Goal: Feedback & Contribution: Submit feedback/report problem

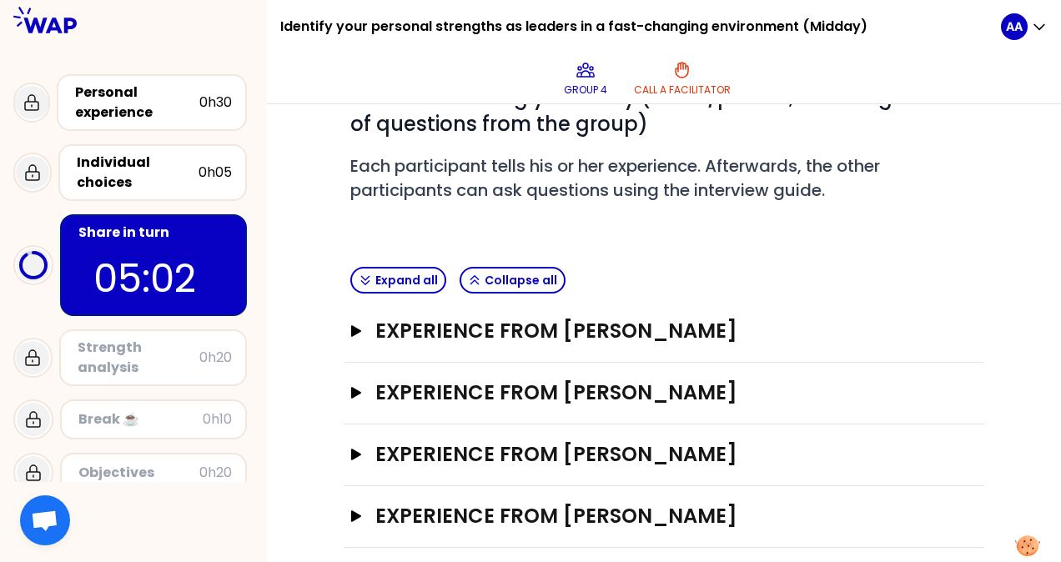
scroll to position [173, 0]
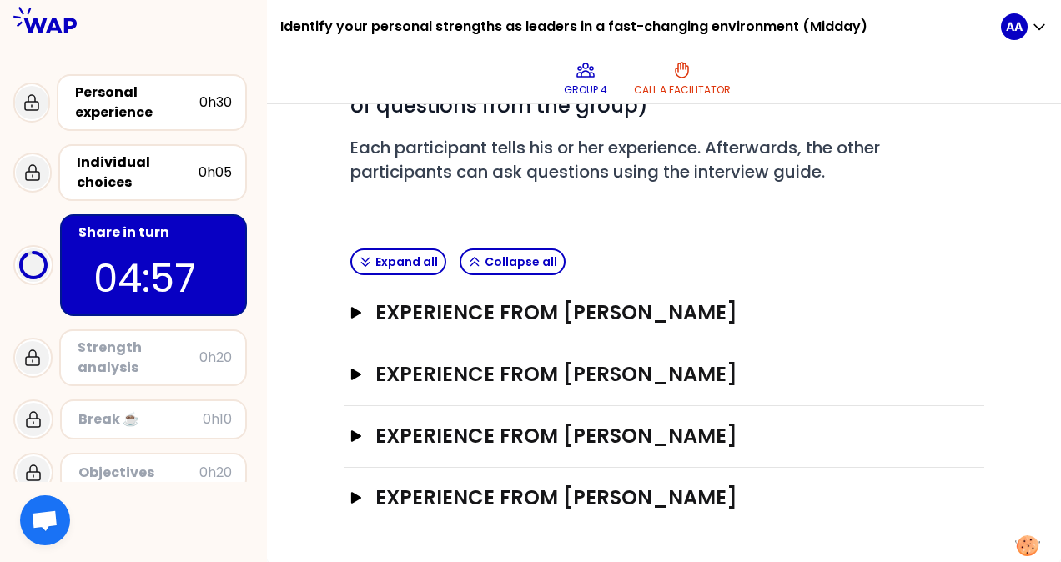
click at [348, 502] on div "Experience from [PERSON_NAME] Open" at bounding box center [664, 499] width 641 height 62
click at [359, 497] on icon "button" at bounding box center [356, 498] width 10 height 12
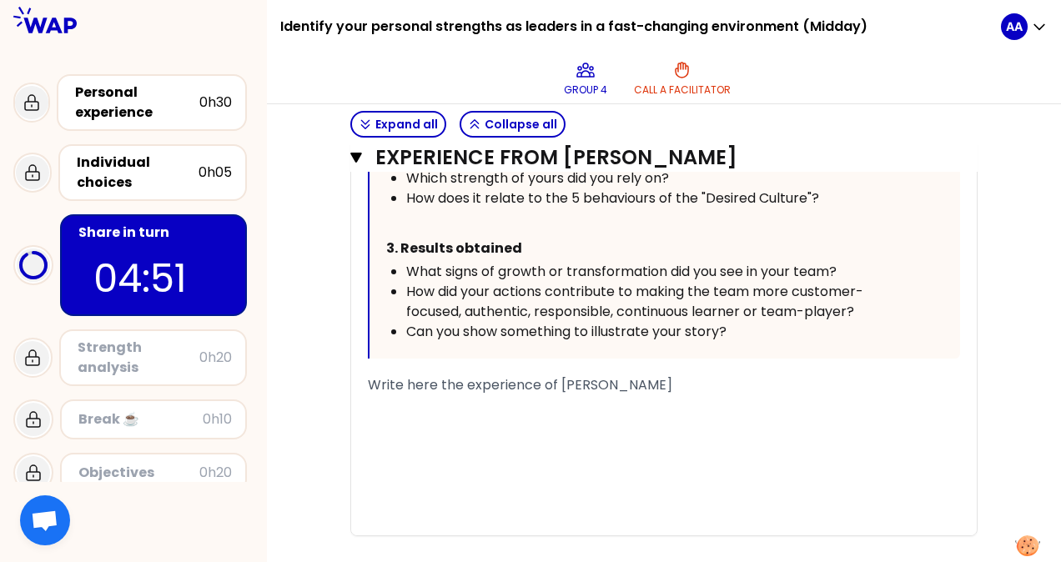
scroll to position [1128, 0]
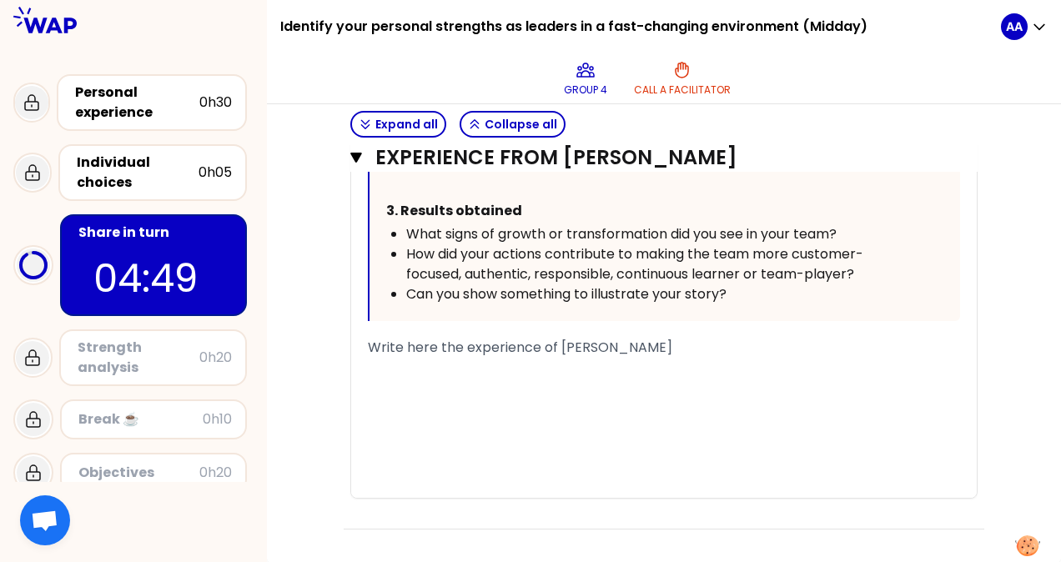
click at [400, 375] on div "﻿" at bounding box center [664, 368] width 592 height 20
click at [410, 385] on div "﻿" at bounding box center [664, 388] width 592 height 20
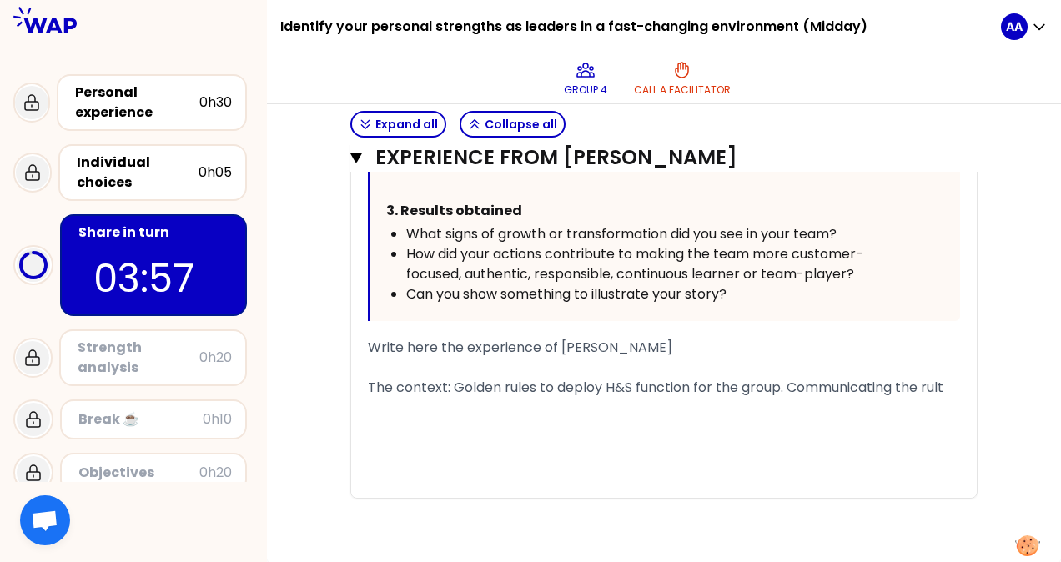
click at [949, 391] on div "The context: Golden rules to deploy H&S function for the group. Communicating t…" at bounding box center [664, 388] width 592 height 20
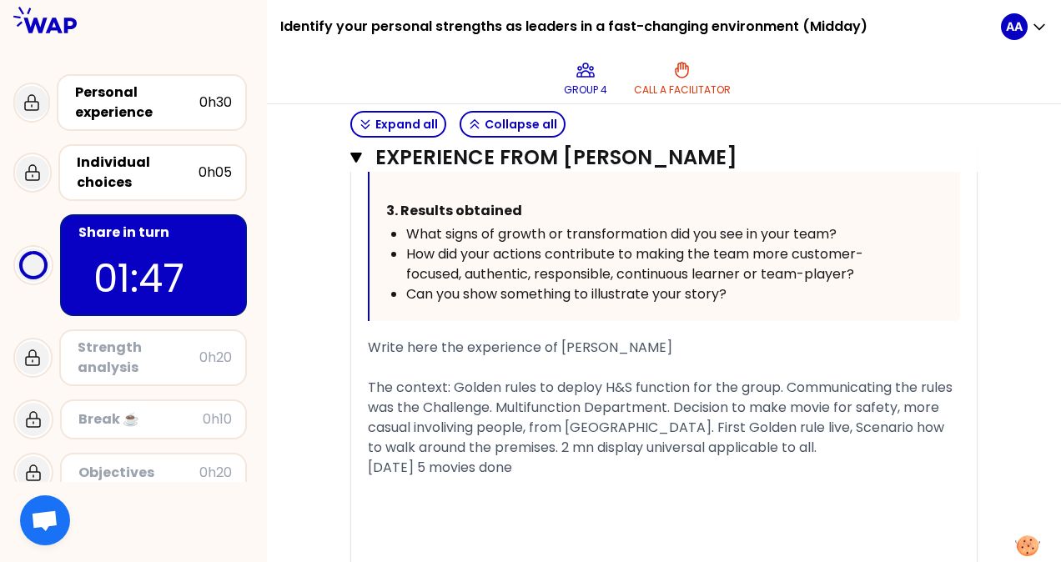
click at [828, 448] on div "The context: Golden rules to deploy H&S function for the group. Communicating t…" at bounding box center [664, 418] width 592 height 80
click at [512, 462] on span "[DATE] 5 movies done" at bounding box center [440, 467] width 144 height 19
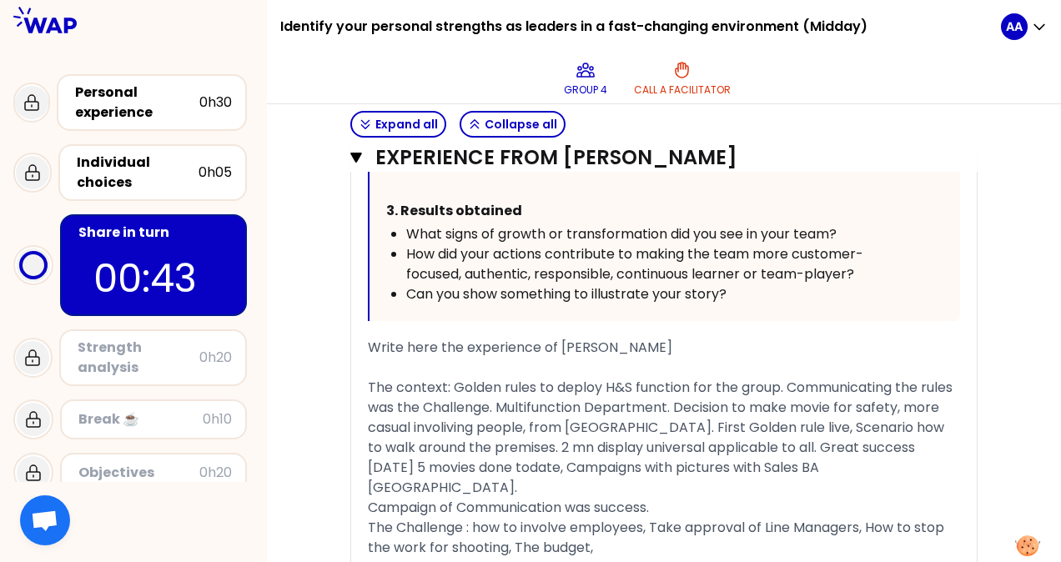
click at [482, 518] on span "The Challenge : how to involve employees, Take approval of Line Managers, How t…" at bounding box center [658, 537] width 580 height 39
click at [601, 531] on div "The Challenge : How to involve employees, Take approval of Line Managers, How t…" at bounding box center [664, 538] width 592 height 40
click at [862, 518] on span "The Challenge : How to involve employees, Take approval of Line Managers, How t…" at bounding box center [658, 537] width 581 height 39
click at [515, 526] on span "The Challenge : How to involve employees, Take approval of Line Managers, How t…" at bounding box center [658, 537] width 581 height 39
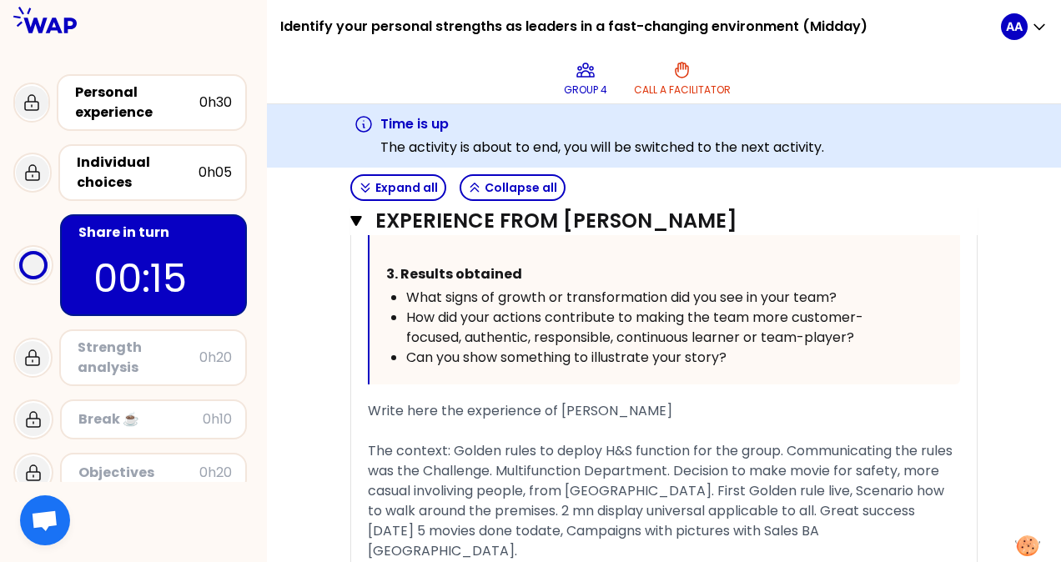
click at [711, 530] on span "[DATE] 5 movies done todate, Campaigns with pictures with Sales BA [GEOGRAPHIC_…" at bounding box center [595, 540] width 455 height 39
click at [674, 561] on div "Campaign of Communication was success." at bounding box center [664, 571] width 592 height 20
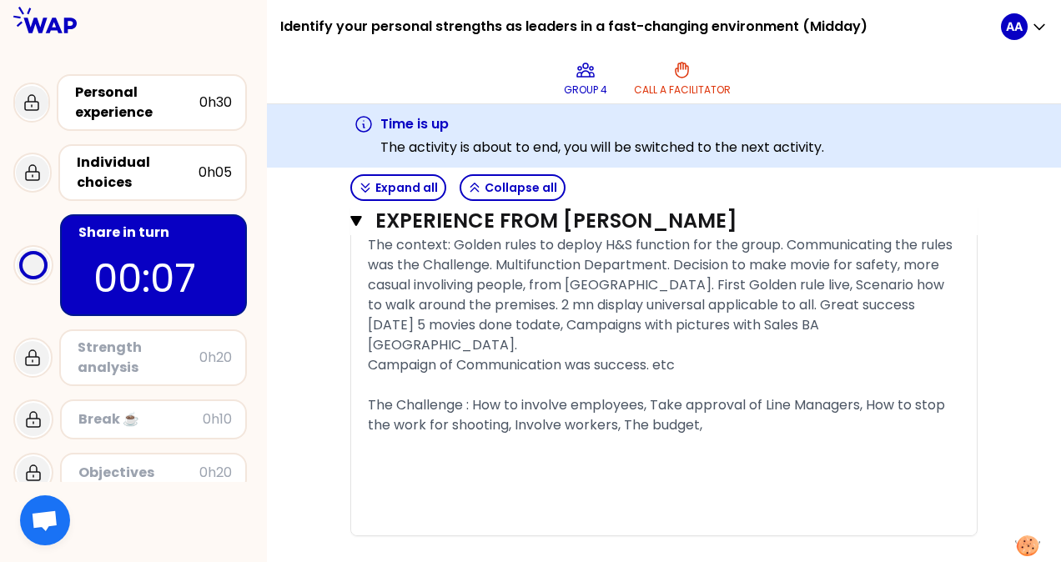
click at [714, 402] on div "The Challenge : How to involve employees, Take approval of Line Managers, How t…" at bounding box center [664, 415] width 592 height 40
click at [656, 455] on div "﻿" at bounding box center [664, 465] width 592 height 20
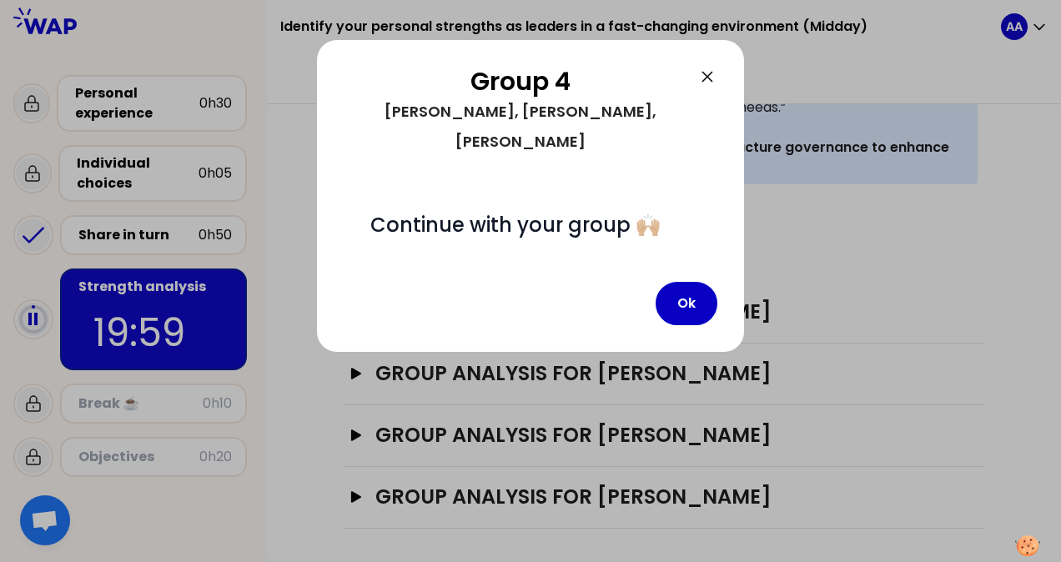
scroll to position [400, 0]
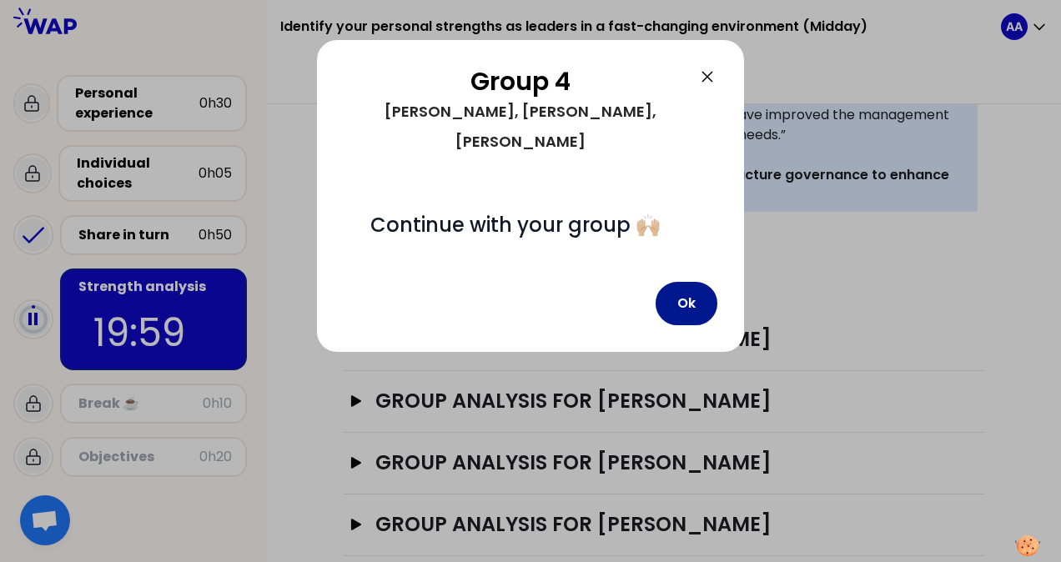
click at [677, 282] on button "Ok" at bounding box center [687, 303] width 62 height 43
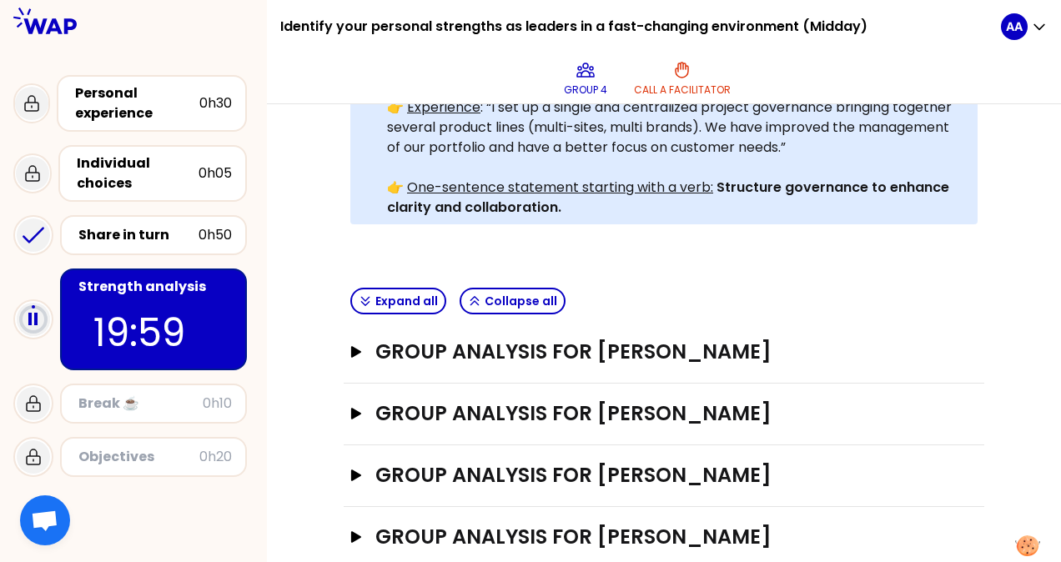
scroll to position [389, 0]
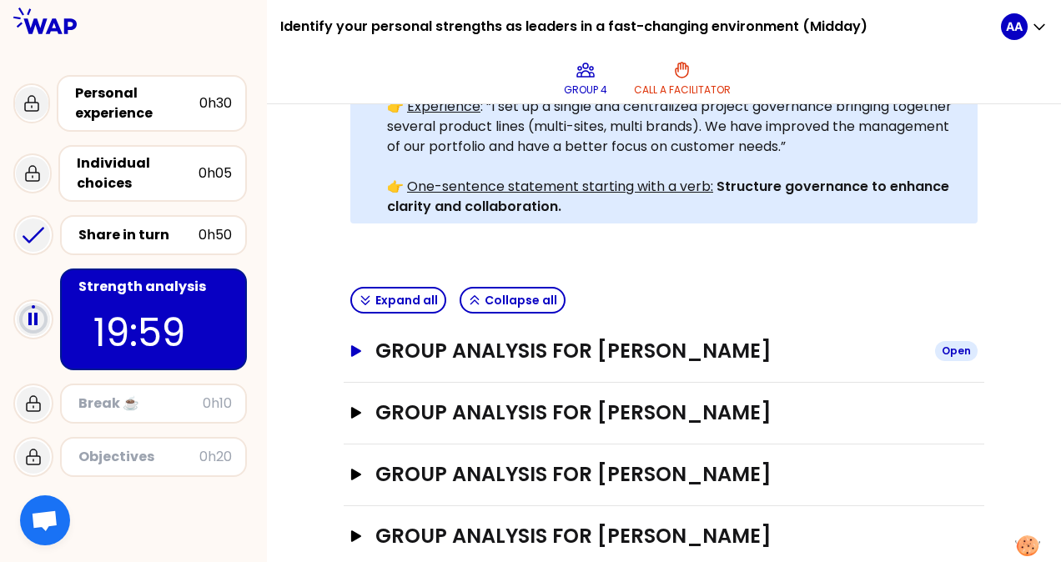
click at [965, 341] on div "Open" at bounding box center [956, 351] width 43 height 20
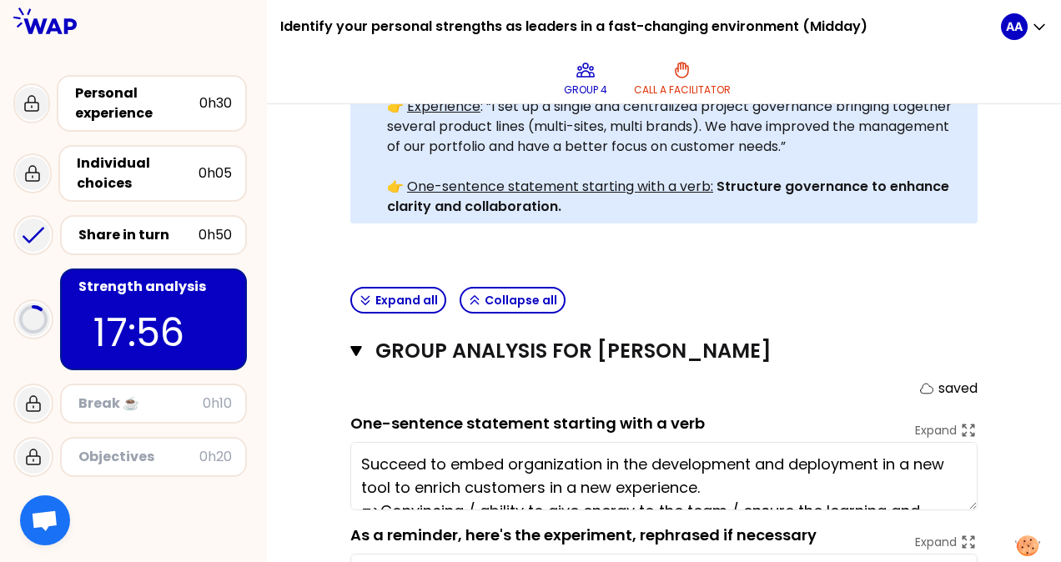
type textarea "Succeed to embed organization in the development and deployment in a new tool t…"
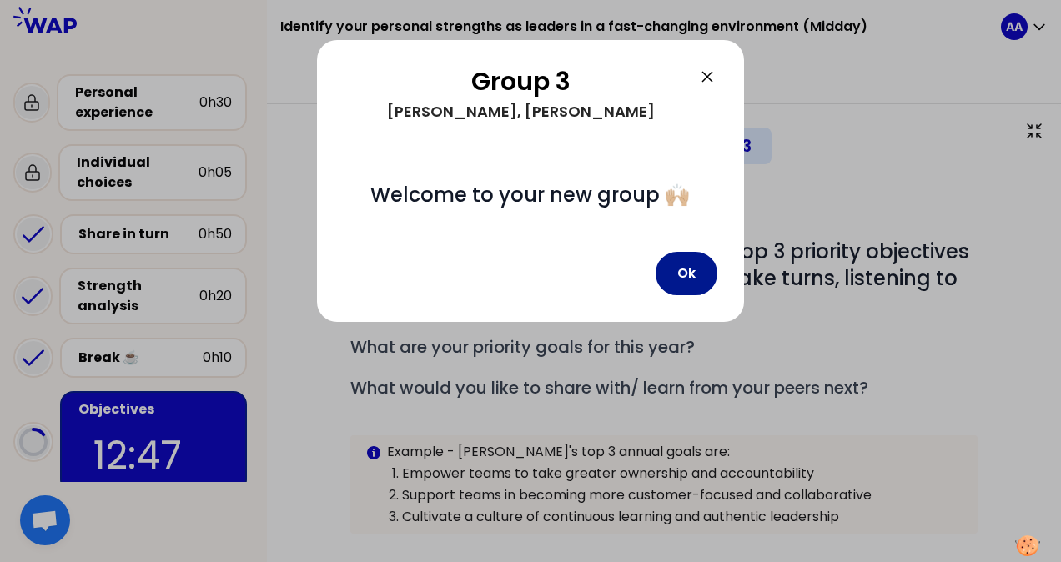
click at [695, 280] on button "Ok" at bounding box center [687, 273] width 62 height 43
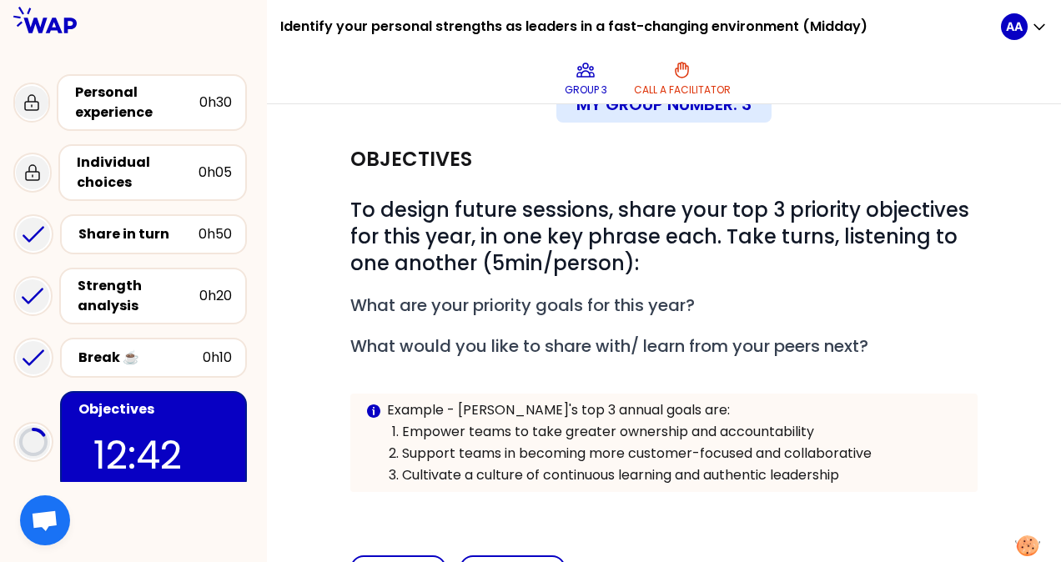
scroll to position [27, 0]
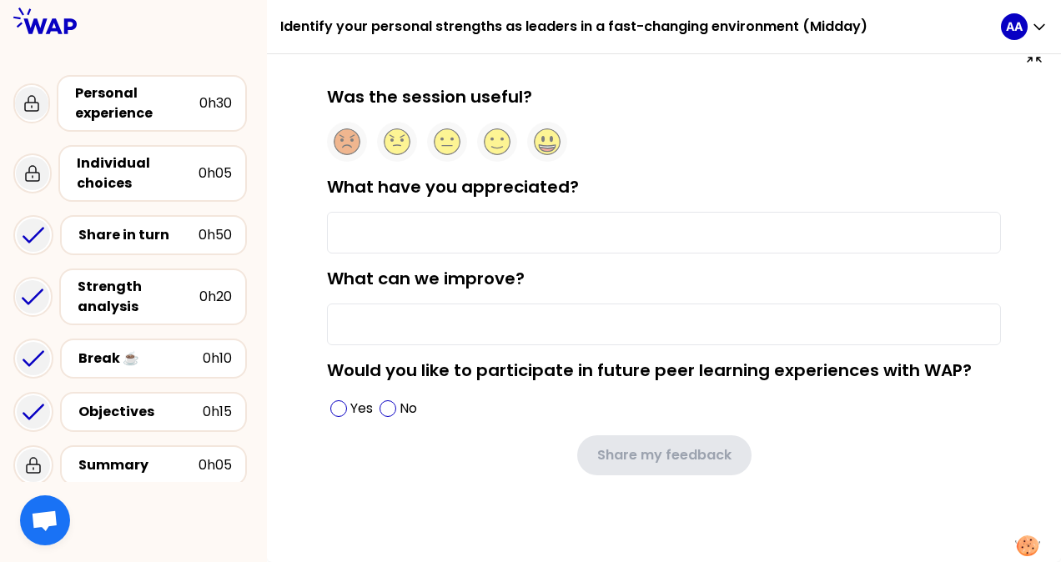
scroll to position [26, 0]
click at [510, 145] on circle at bounding box center [498, 142] width 26 height 26
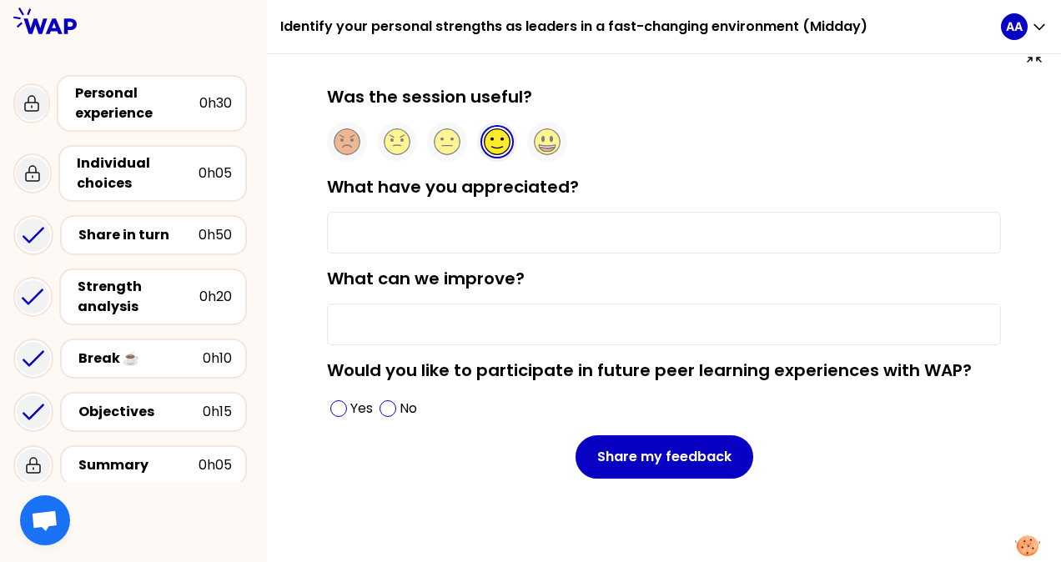
click at [405, 238] on input "What have you appreciated?" at bounding box center [664, 233] width 674 height 42
click at [345, 408] on span at bounding box center [338, 408] width 17 height 17
click at [373, 234] on input "What have you appreciated?" at bounding box center [664, 233] width 674 height 42
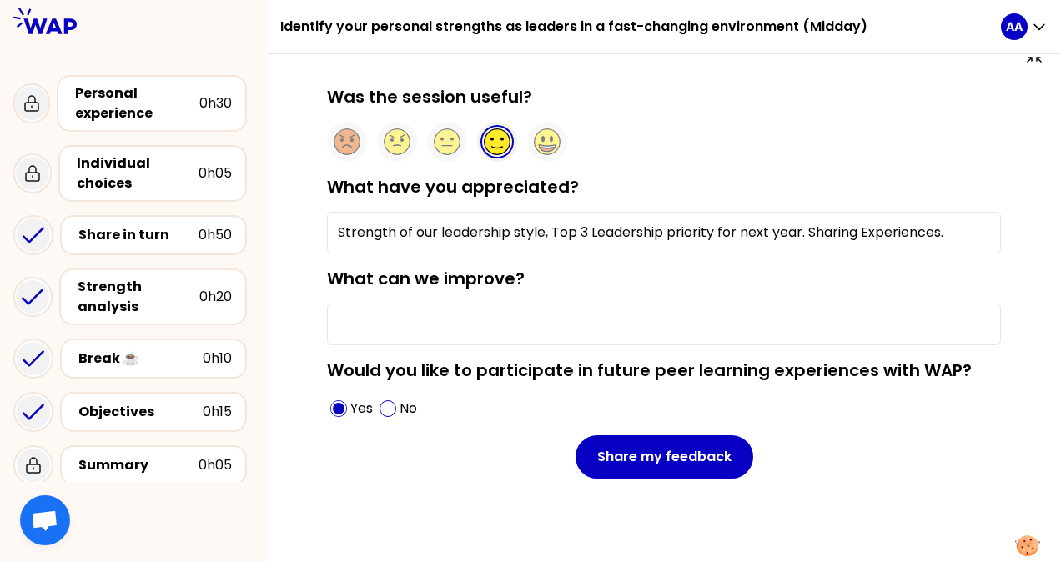
type input "Strength of our leadership style, Top 3 Leadership priority for next year. Shar…"
click at [480, 333] on input "What can we improve?" at bounding box center [664, 325] width 674 height 42
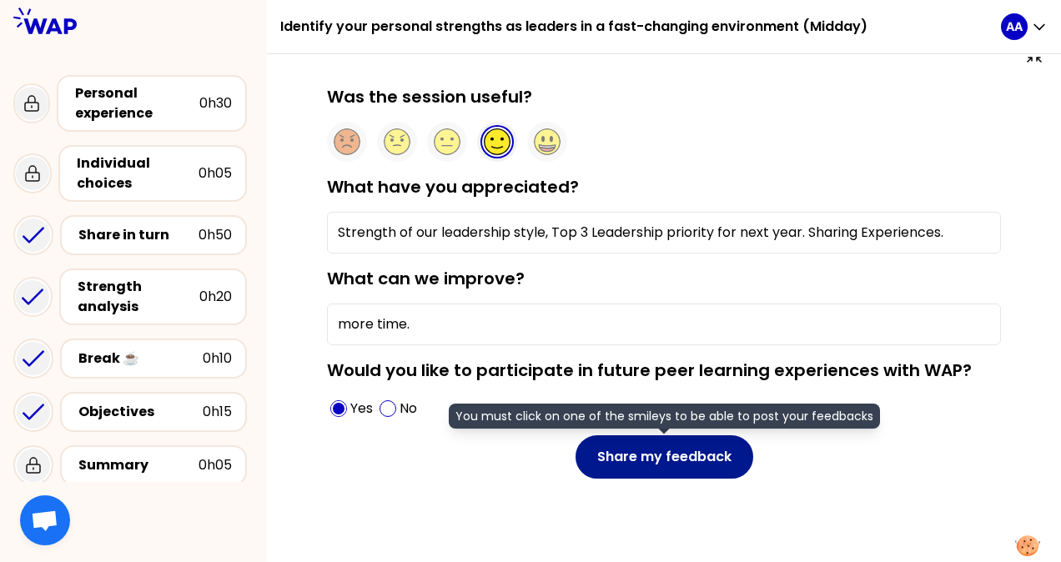
type input "more time."
click at [665, 460] on button "Share my feedback" at bounding box center [665, 456] width 178 height 43
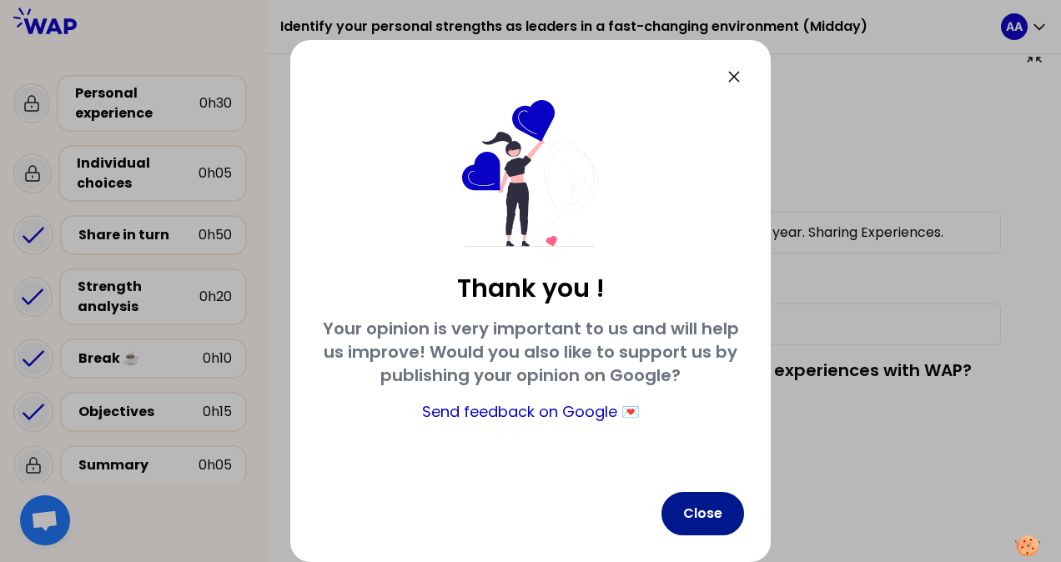
click at [710, 523] on button "Close" at bounding box center [702, 513] width 83 height 43
